Goal: Information Seeking & Learning: Learn about a topic

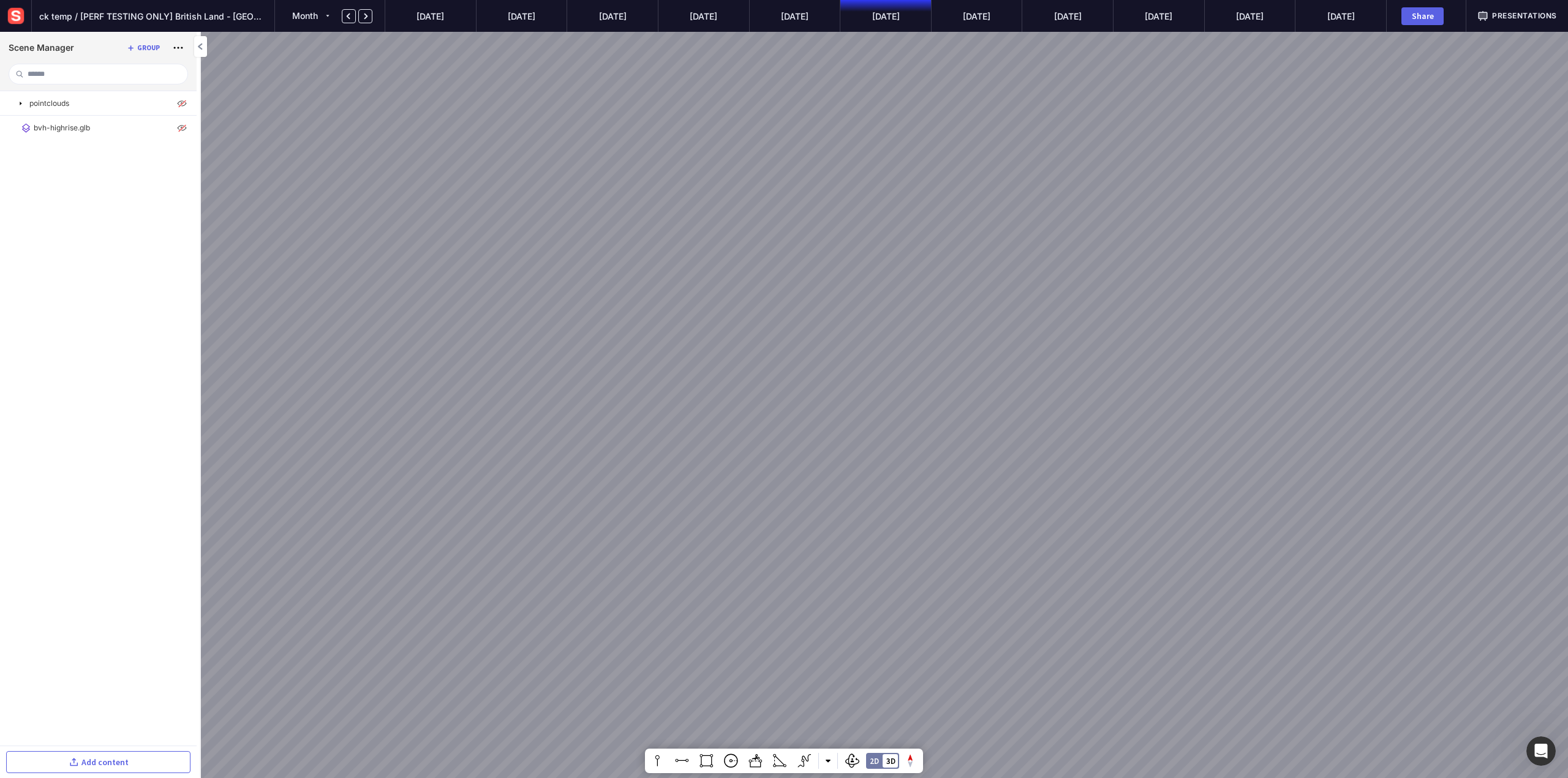
click at [750, 380] on div at bounding box center [784, 389] width 1568 height 778
click at [180, 102] on img at bounding box center [182, 103] width 15 height 15
click at [185, 125] on img at bounding box center [182, 128] width 15 height 15
click at [167, 123] on mapp-icon at bounding box center [166, 128] width 15 height 15
drag, startPoint x: 661, startPoint y: 505, endPoint x: 813, endPoint y: 254, distance: 293.4
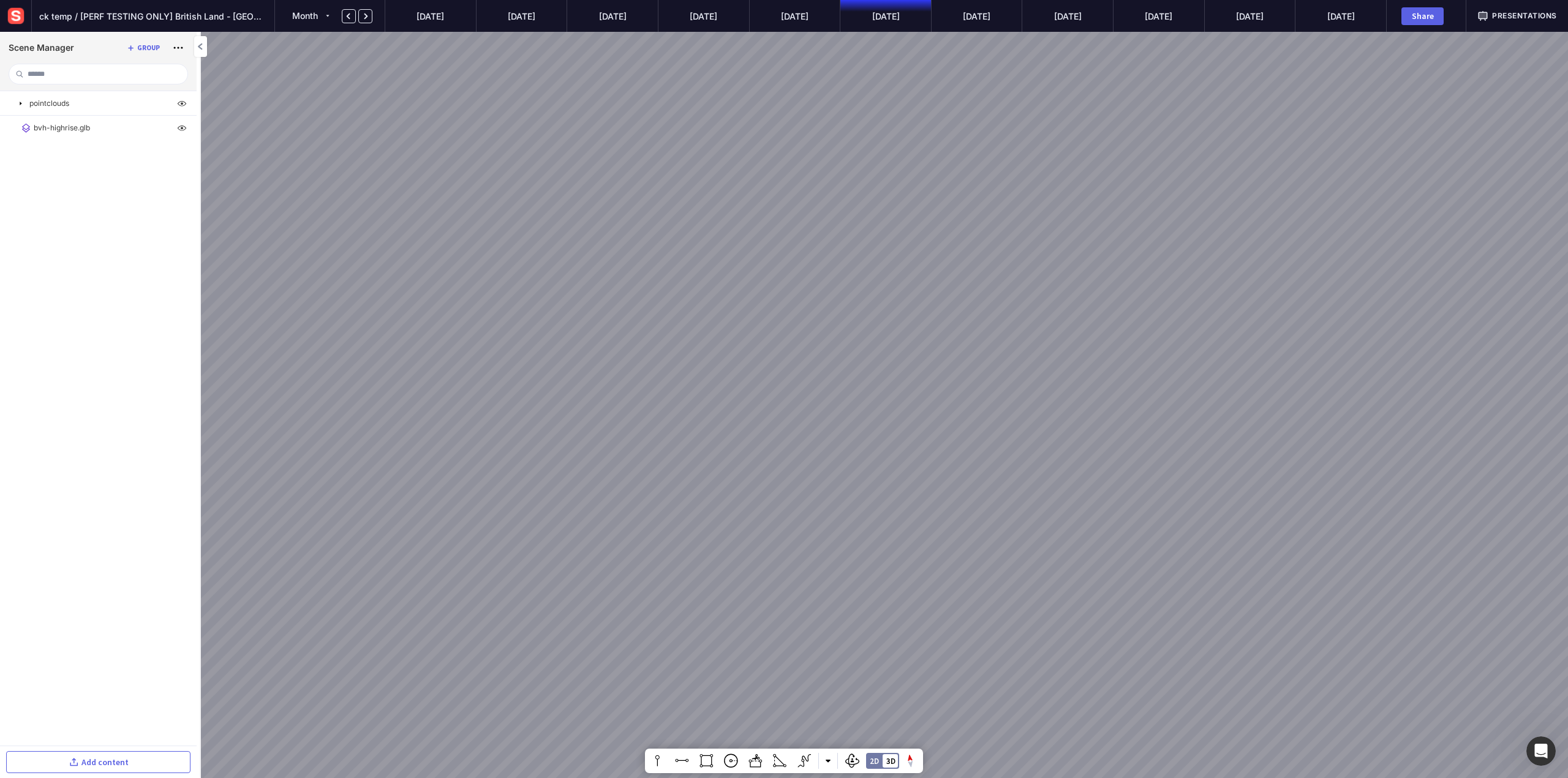
click at [813, 254] on div at bounding box center [784, 389] width 1568 height 778
drag, startPoint x: 602, startPoint y: 576, endPoint x: 1080, endPoint y: 595, distance: 478.4
click at [1080, 595] on div at bounding box center [784, 389] width 1568 height 778
drag, startPoint x: 494, startPoint y: 576, endPoint x: 857, endPoint y: 524, distance: 366.7
click at [857, 524] on div at bounding box center [784, 389] width 1568 height 778
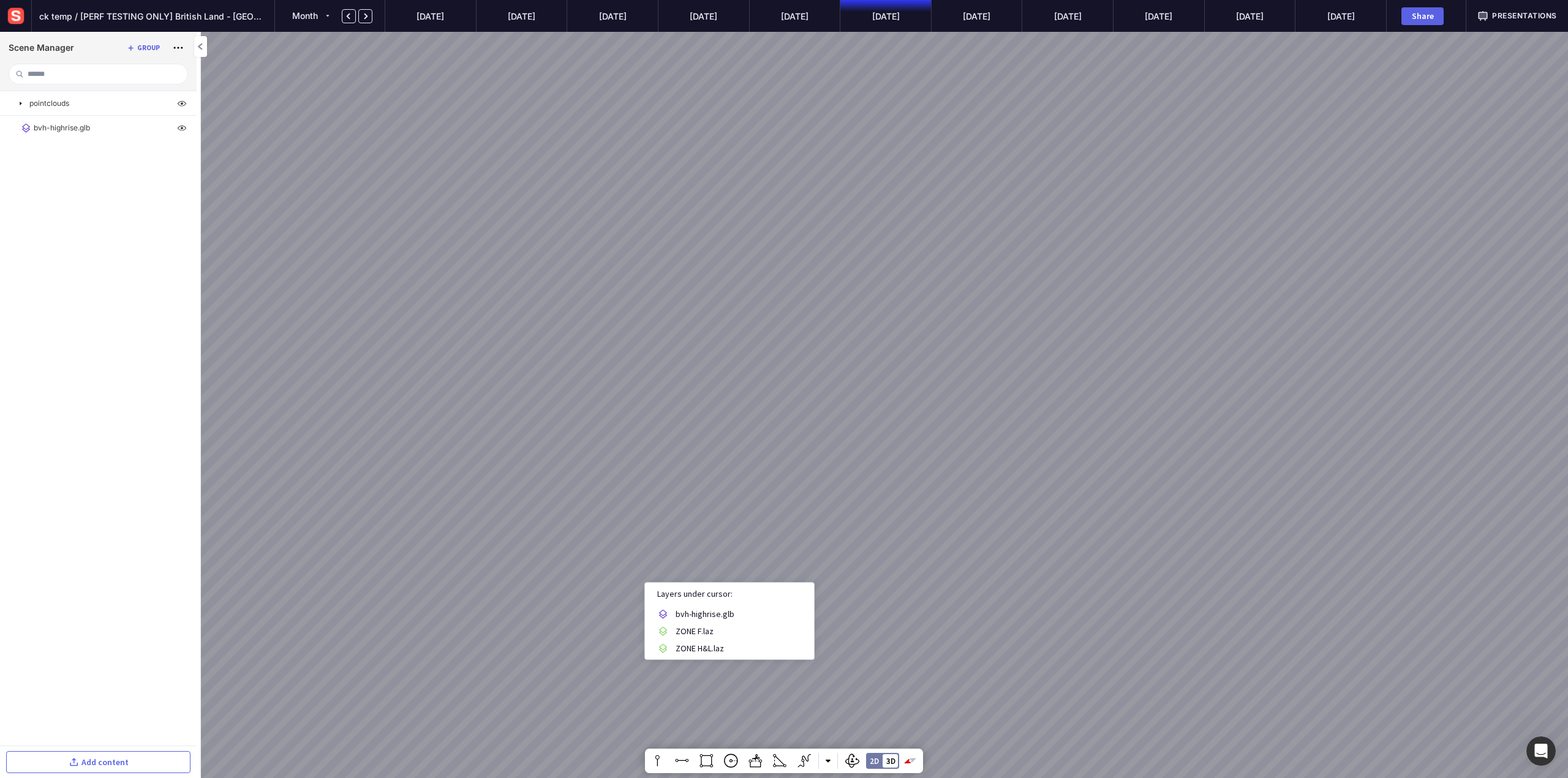
click at [471, 449] on div at bounding box center [784, 389] width 1568 height 778
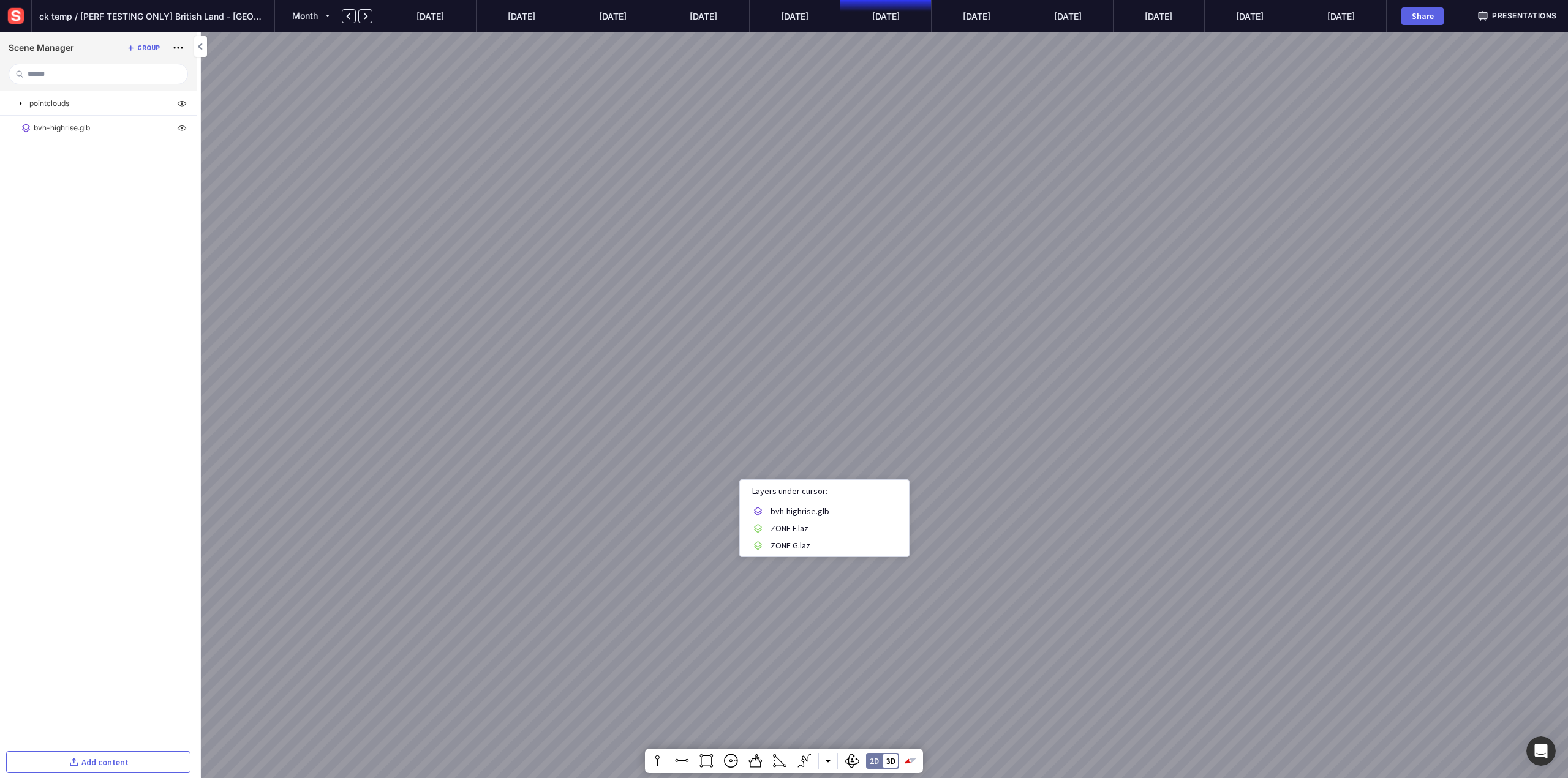
click at [342, 554] on div at bounding box center [784, 389] width 1568 height 778
drag, startPoint x: 679, startPoint y: 520, endPoint x: 375, endPoint y: 553, distance: 305.8
click at [366, 553] on div at bounding box center [784, 389] width 1568 height 778
drag, startPoint x: 482, startPoint y: 531, endPoint x: 369, endPoint y: 513, distance: 114.4
click at [370, 512] on div at bounding box center [784, 389] width 1568 height 778
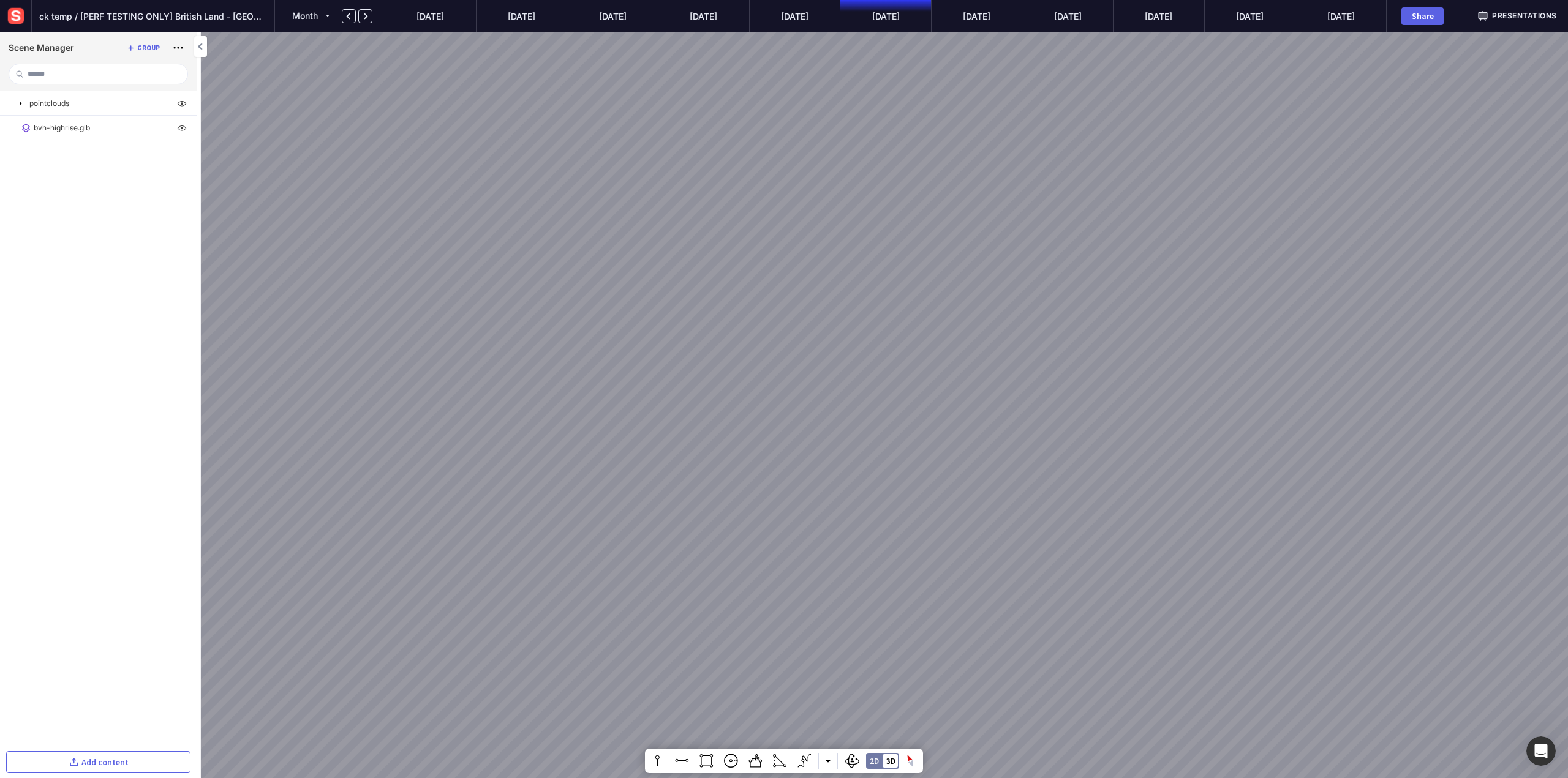
drag, startPoint x: 698, startPoint y: 553, endPoint x: 235, endPoint y: 663, distance: 475.9
click at [235, 663] on div at bounding box center [784, 389] width 1568 height 778
drag, startPoint x: 612, startPoint y: 524, endPoint x: 723, endPoint y: 528, distance: 111.1
click at [723, 528] on div at bounding box center [784, 389] width 1568 height 778
drag, startPoint x: 792, startPoint y: 667, endPoint x: 801, endPoint y: 703, distance: 37.1
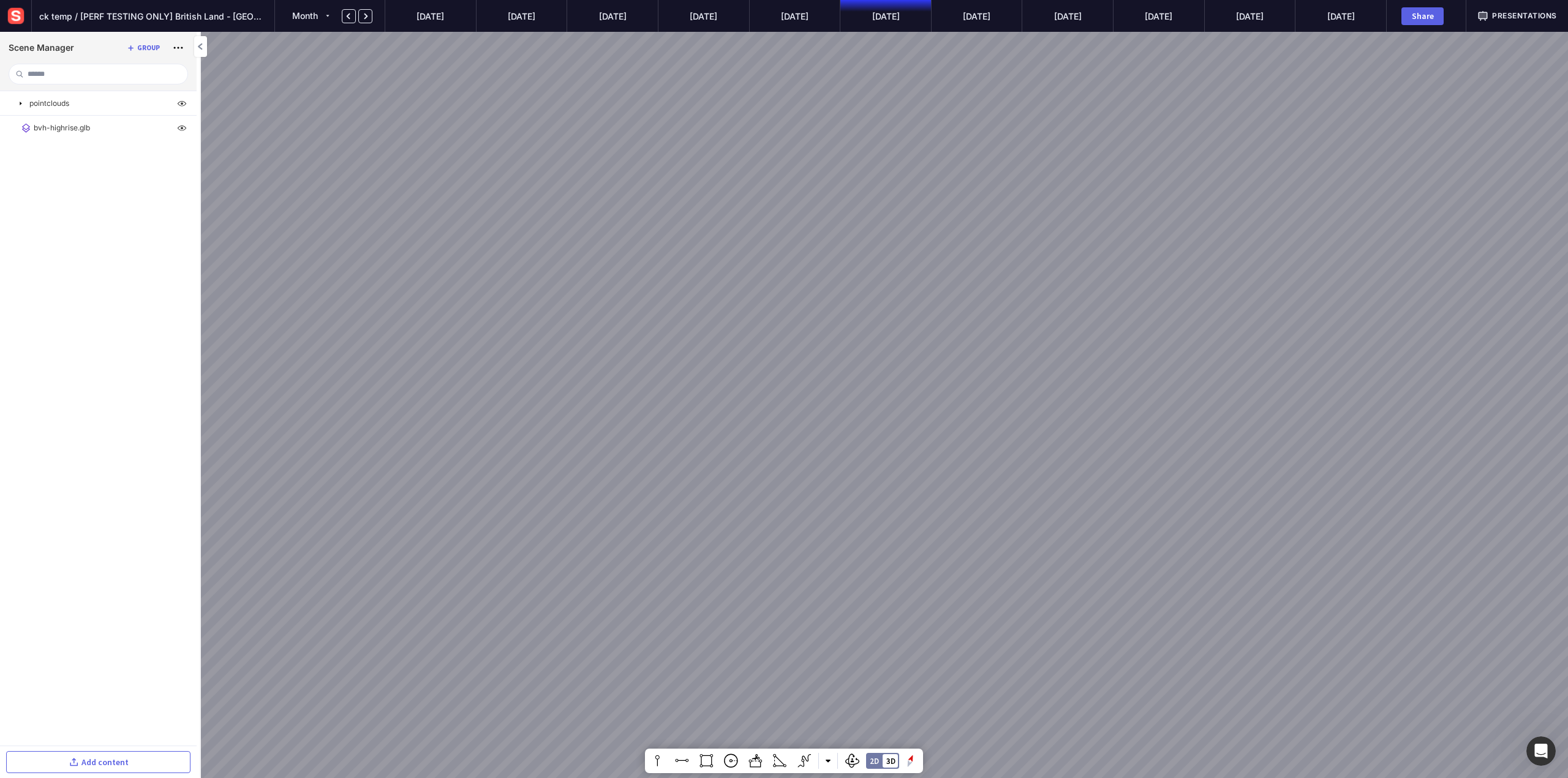
click at [801, 703] on div at bounding box center [784, 389] width 1568 height 778
drag, startPoint x: 677, startPoint y: 629, endPoint x: 798, endPoint y: 638, distance: 121.3
click at [798, 638] on div at bounding box center [784, 389] width 1568 height 778
drag, startPoint x: 510, startPoint y: 554, endPoint x: 381, endPoint y: 450, distance: 165.7
click at [376, 442] on div at bounding box center [784, 389] width 1568 height 778
